Goal: Find specific page/section: Find specific page/section

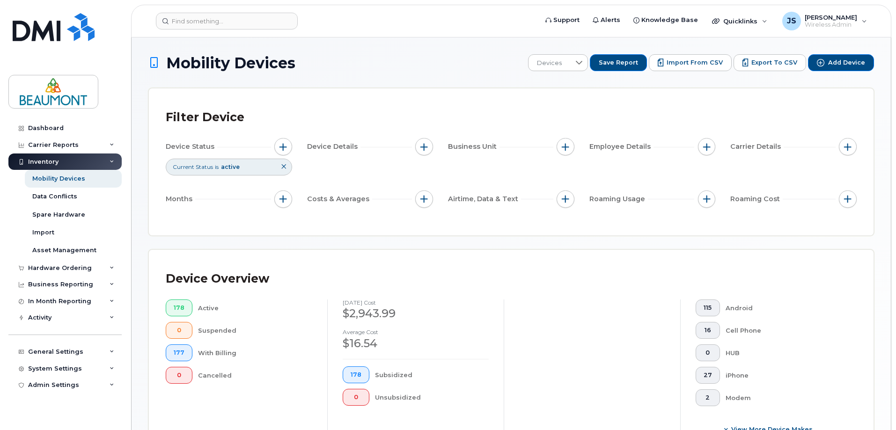
scroll to position [230, 0]
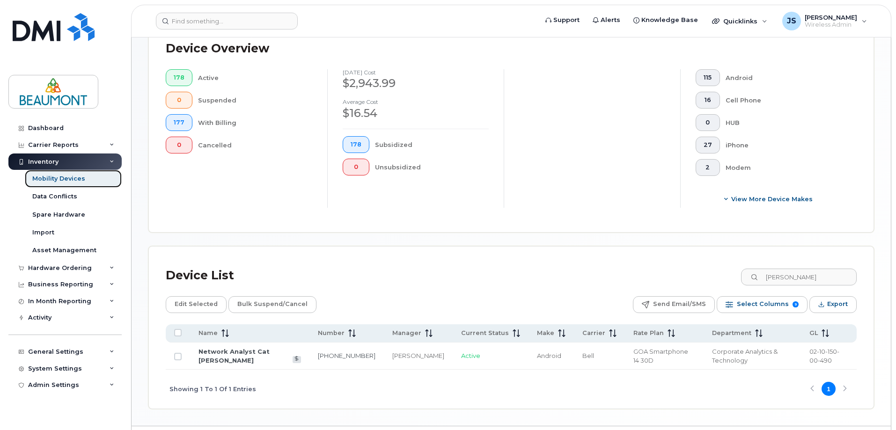
click at [76, 176] on div "Mobility Devices" at bounding box center [58, 179] width 53 height 8
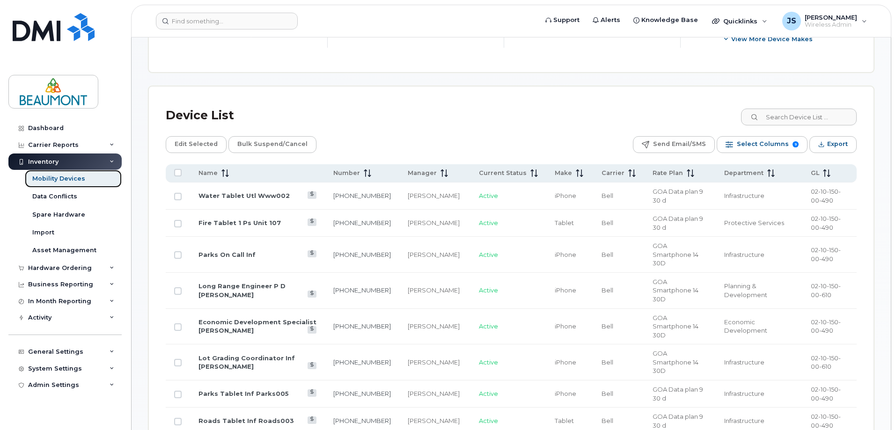
scroll to position [409, 0]
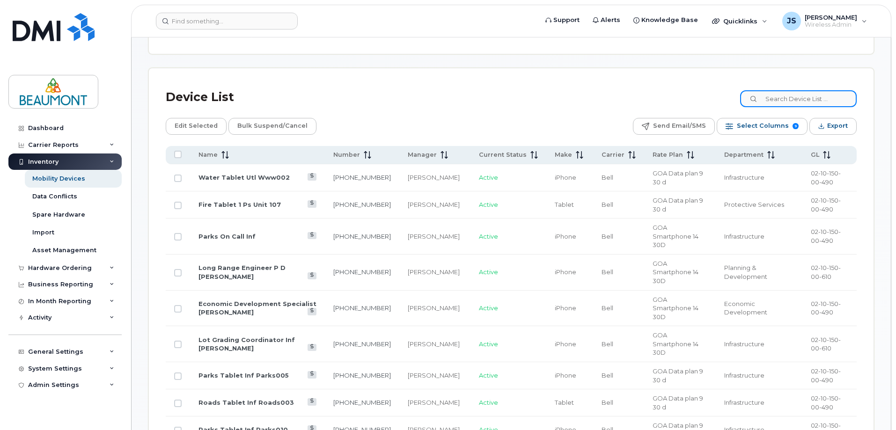
click at [811, 92] on input at bounding box center [799, 98] width 117 height 17
type input "[PERSON_NAME]"
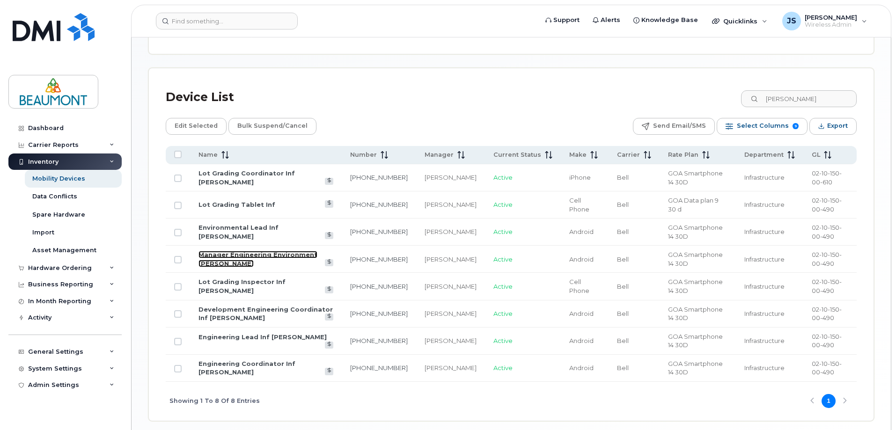
click at [305, 254] on link "Manager Engineering Environment [PERSON_NAME]" at bounding box center [258, 259] width 119 height 16
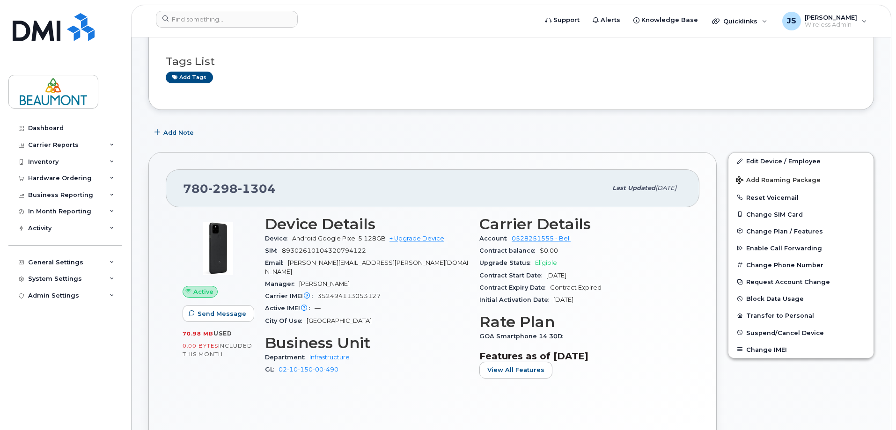
scroll to position [69, 0]
